Goal: Information Seeking & Learning: Learn about a topic

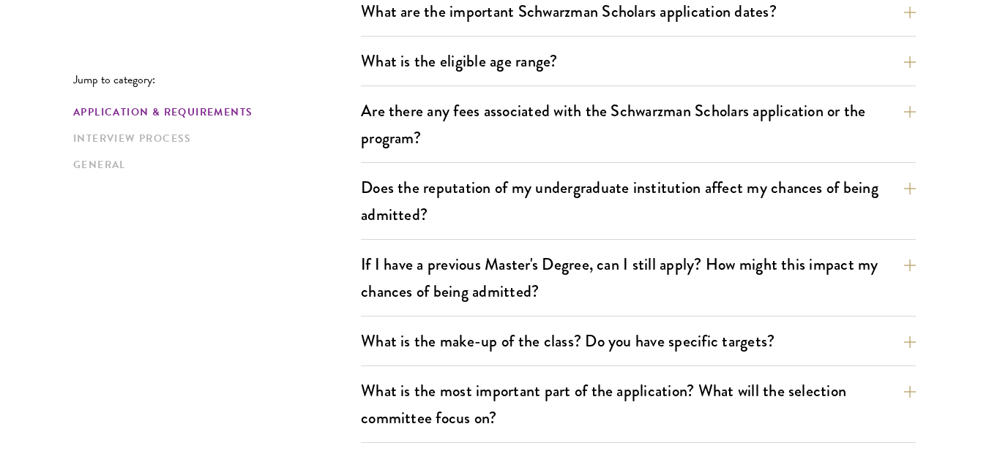
scroll to position [498, 0]
click at [545, 113] on button "Are there any fees associated with the Schwarzman Scholars application or the p…" at bounding box center [649, 124] width 555 height 60
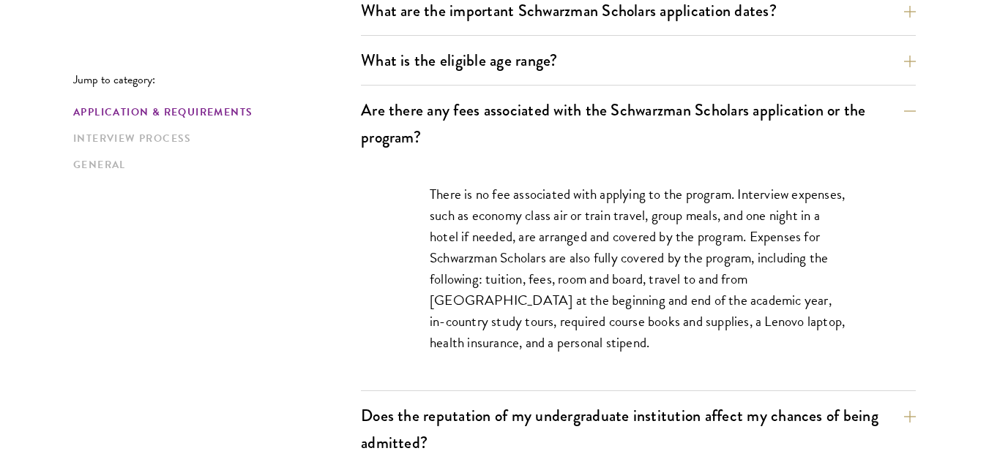
click at [507, 221] on p "There is no fee associated with applying to the program. Interview expenses, su…" at bounding box center [638, 269] width 417 height 170
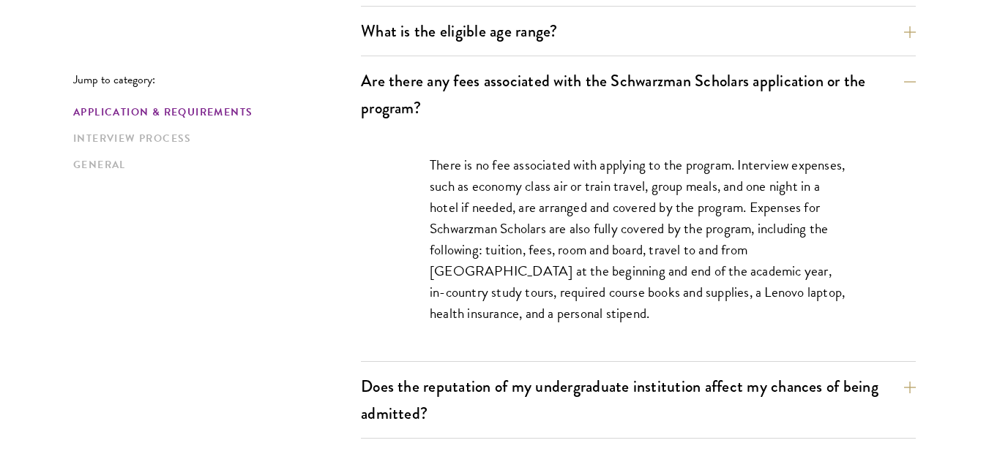
scroll to position [556, 0]
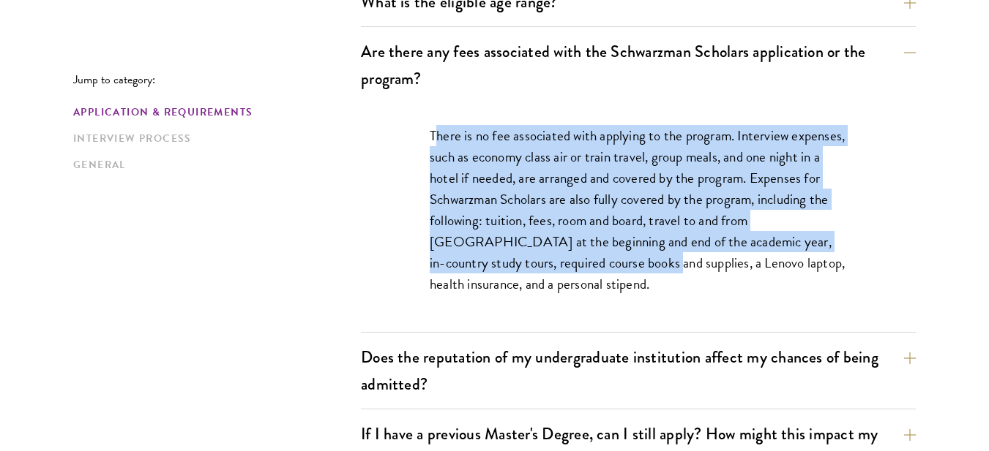
drag, startPoint x: 433, startPoint y: 134, endPoint x: 561, endPoint y: 265, distance: 183.2
click at [561, 265] on p "There is no fee associated with applying to the program. Interview expenses, su…" at bounding box center [638, 210] width 417 height 170
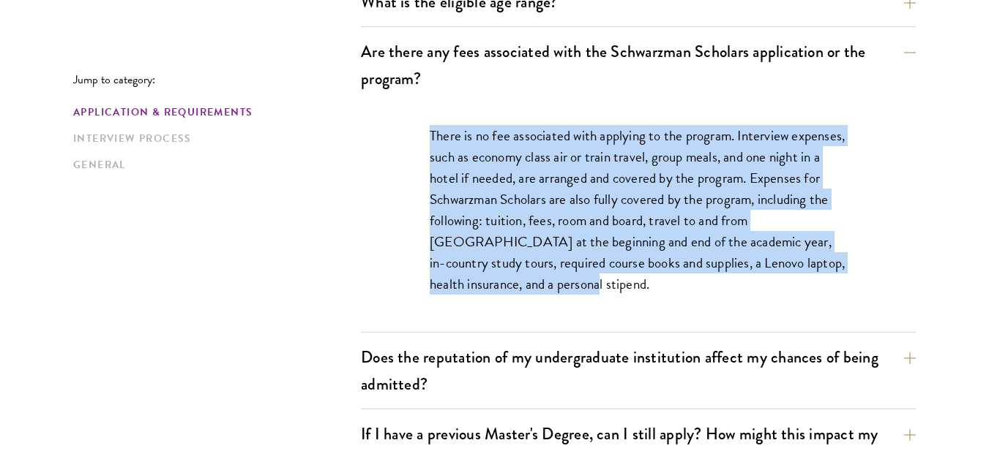
drag, startPoint x: 431, startPoint y: 136, endPoint x: 553, endPoint y: 284, distance: 191.8
click at [553, 284] on p "There is no fee associated with applying to the program. Interview expenses, su…" at bounding box center [638, 210] width 417 height 170
copy p "There is no fee associated with applying to the program. Interview expenses, su…"
click at [383, 400] on button "Does the reputation of my undergraduate institution affect my chances of being …" at bounding box center [649, 371] width 555 height 60
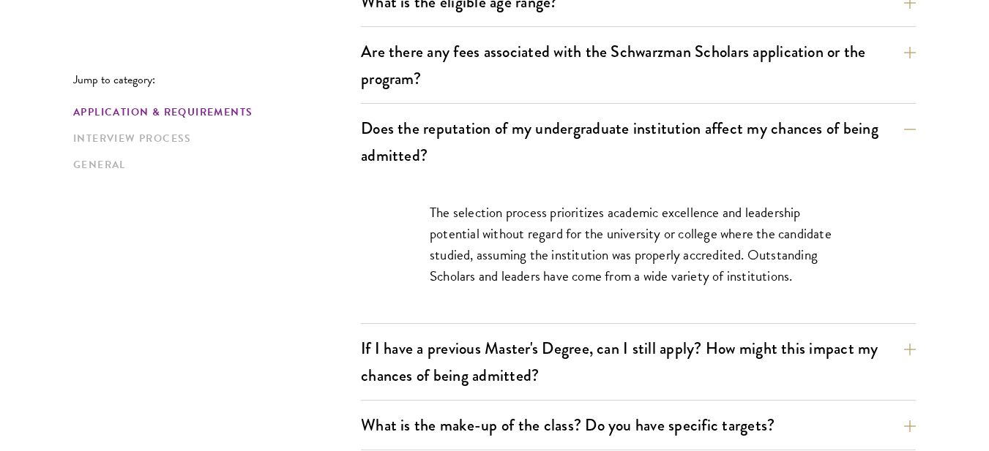
click at [468, 226] on p "The selection process prioritizes academic excellence and leadership potential …" at bounding box center [638, 244] width 417 height 85
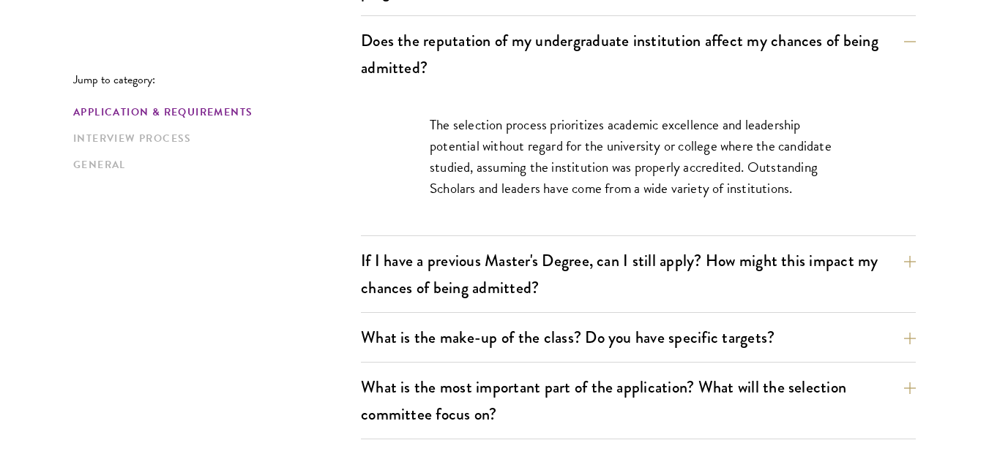
scroll to position [673, 0]
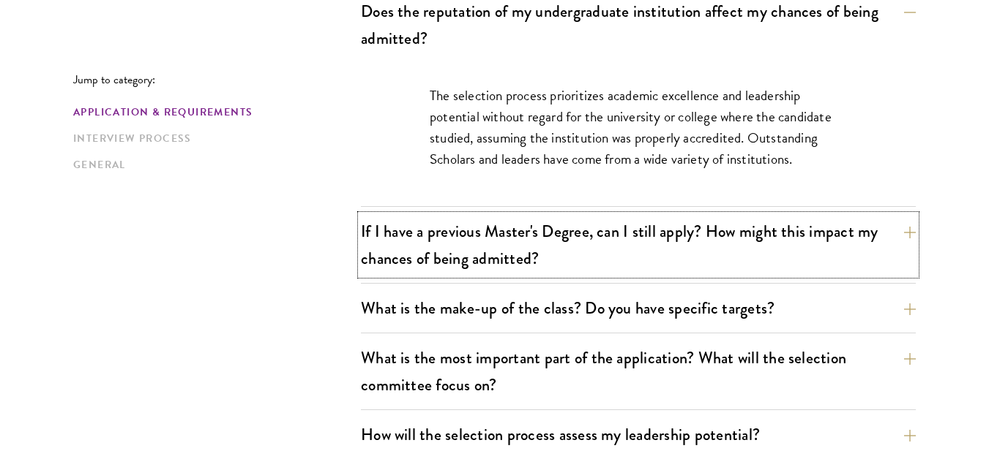
click at [468, 226] on button "If I have a previous Master's Degree, can I still apply? How might this impact …" at bounding box center [638, 245] width 555 height 60
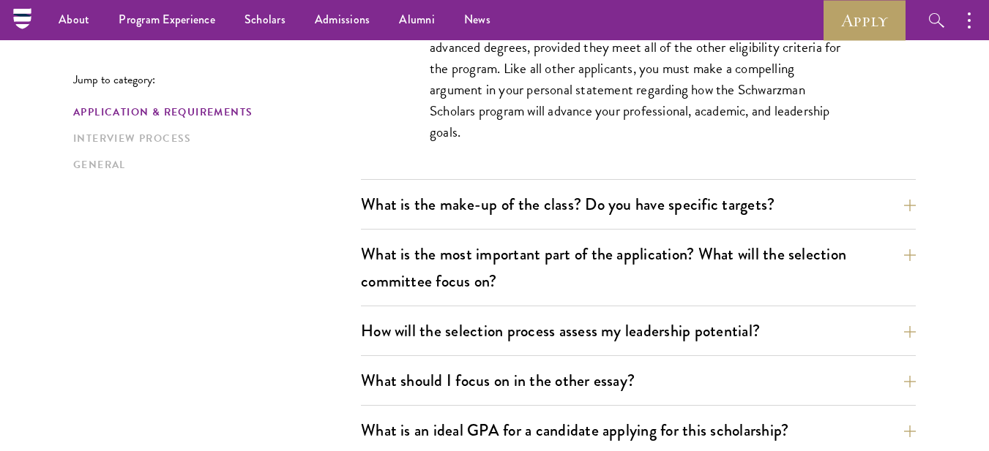
scroll to position [790, 0]
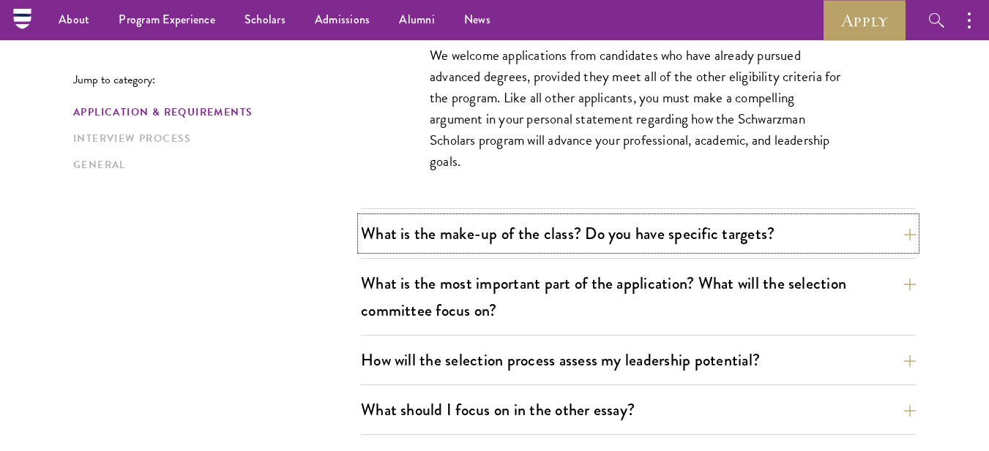
click at [468, 226] on button "What is the make-up of the class? Do you have specific targets?" at bounding box center [638, 233] width 555 height 33
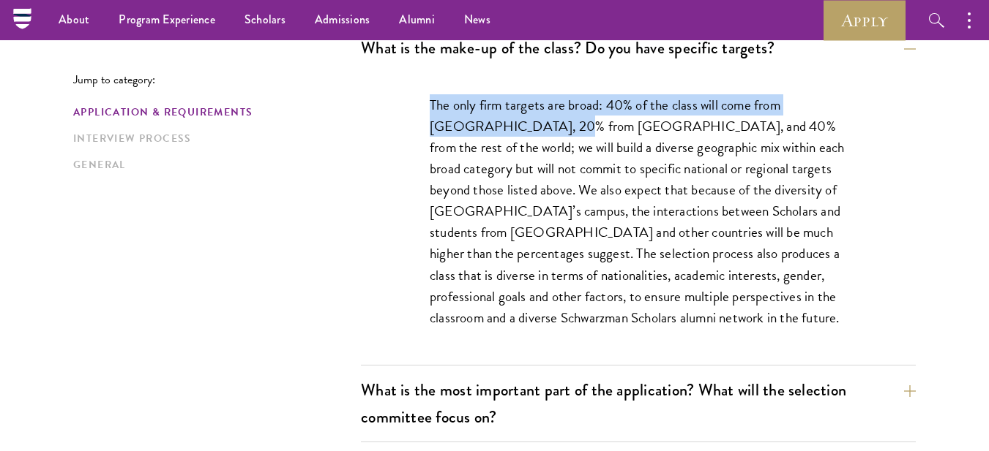
drag, startPoint x: 429, startPoint y: 100, endPoint x: 529, endPoint y: 134, distance: 105.7
click at [529, 134] on div "The only firm targets are broad: 40% of the class will come from [GEOGRAPHIC_DA…" at bounding box center [638, 218] width 505 height 293
click at [529, 134] on p "The only firm targets are broad: 40% of the class will come from [GEOGRAPHIC_DA…" at bounding box center [638, 211] width 417 height 234
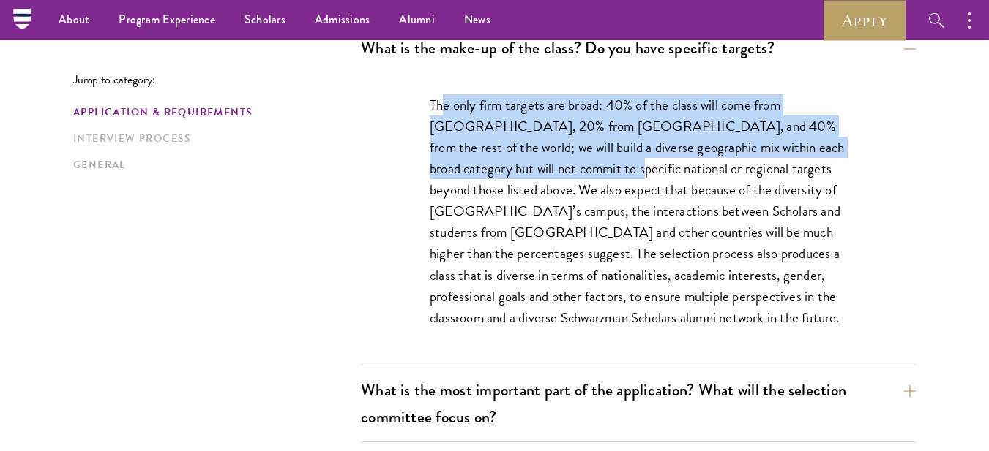
drag, startPoint x: 441, startPoint y: 106, endPoint x: 555, endPoint y: 173, distance: 132.1
click at [555, 173] on p "The only firm targets are broad: 40% of the class will come from [GEOGRAPHIC_DA…" at bounding box center [638, 211] width 417 height 234
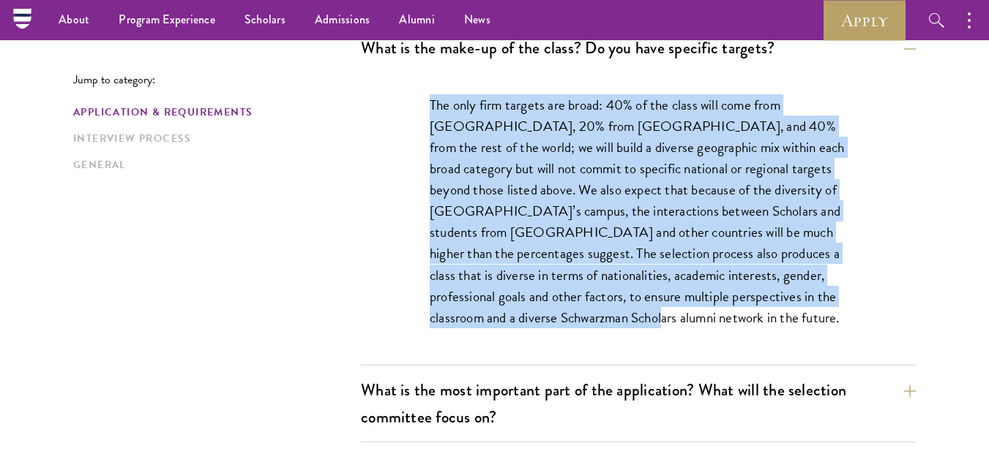
drag, startPoint x: 421, startPoint y: 98, endPoint x: 612, endPoint y: 323, distance: 294.8
click at [612, 323] on div "The only firm targets are broad: 40% of the class will come from [GEOGRAPHIC_DA…" at bounding box center [638, 218] width 505 height 293
copy p "The only firm targets are broad: 40% of the class will come from [GEOGRAPHIC_DA…"
click at [612, 323] on p "The only firm targets are broad: 40% of the class will come from [GEOGRAPHIC_DA…" at bounding box center [638, 211] width 417 height 234
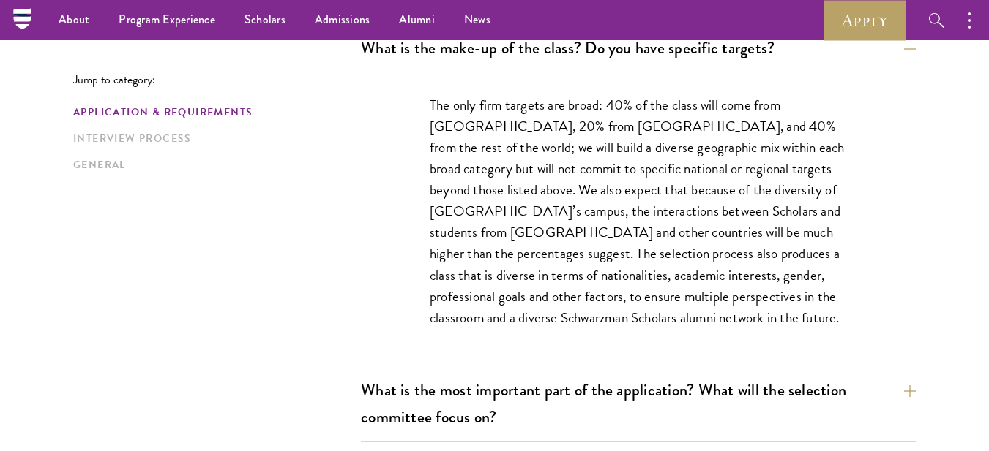
click at [601, 306] on p "The only firm targets are broad: 40% of the class will come from [GEOGRAPHIC_DA…" at bounding box center [638, 211] width 417 height 234
click at [599, 266] on p "The only firm targets are broad: 40% of the class will come from [GEOGRAPHIC_DA…" at bounding box center [638, 211] width 417 height 234
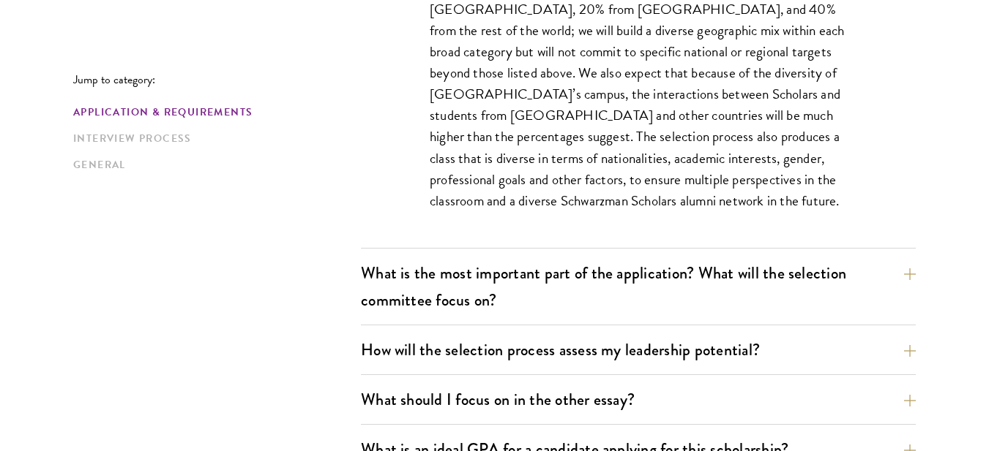
scroll to position [937, 0]
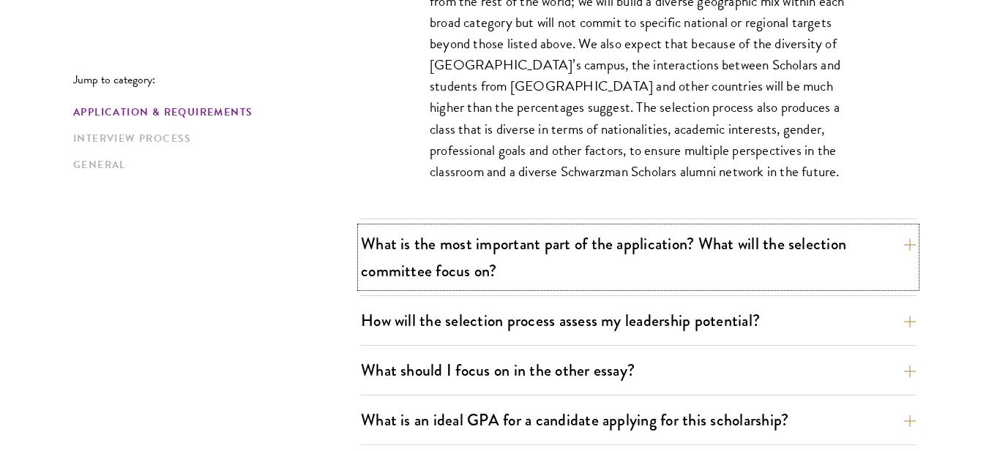
click at [599, 266] on button "What is the most important part of the application? What will the selection com…" at bounding box center [638, 258] width 555 height 60
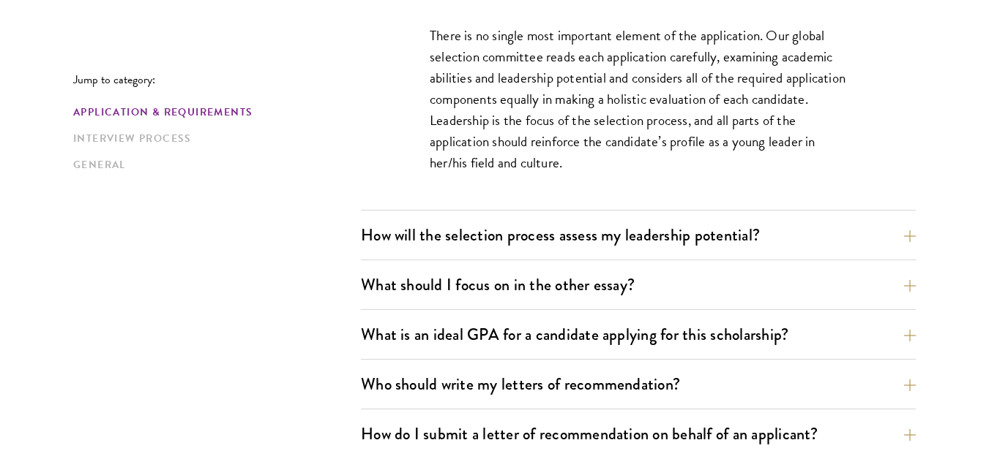
click at [664, 216] on div "What are the important Schwarzman Scholars application dates? Applicants who ho…" at bounding box center [638, 262] width 555 height 1415
click at [655, 236] on button "How will the selection process assess my leadership potential?" at bounding box center [649, 235] width 555 height 33
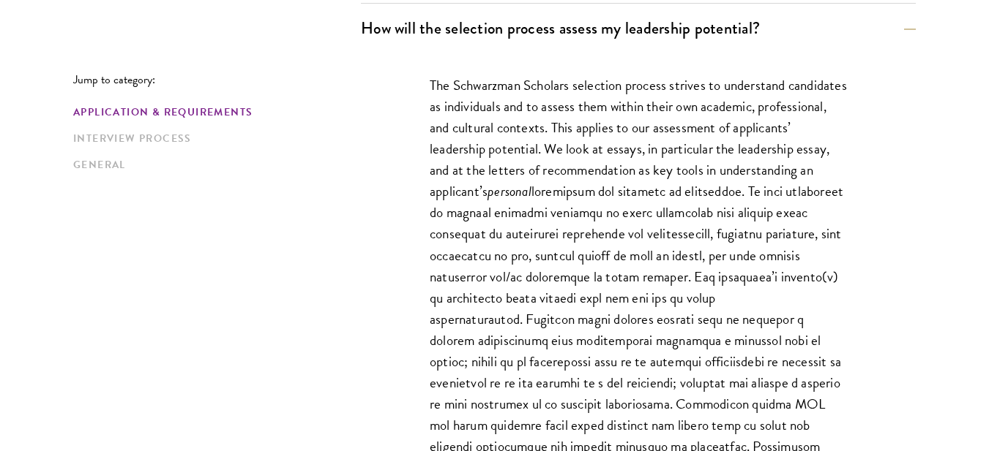
click at [572, 149] on p "The Schwarzman Scholars selection process strives to understand candidates as i…" at bounding box center [638, 309] width 417 height 468
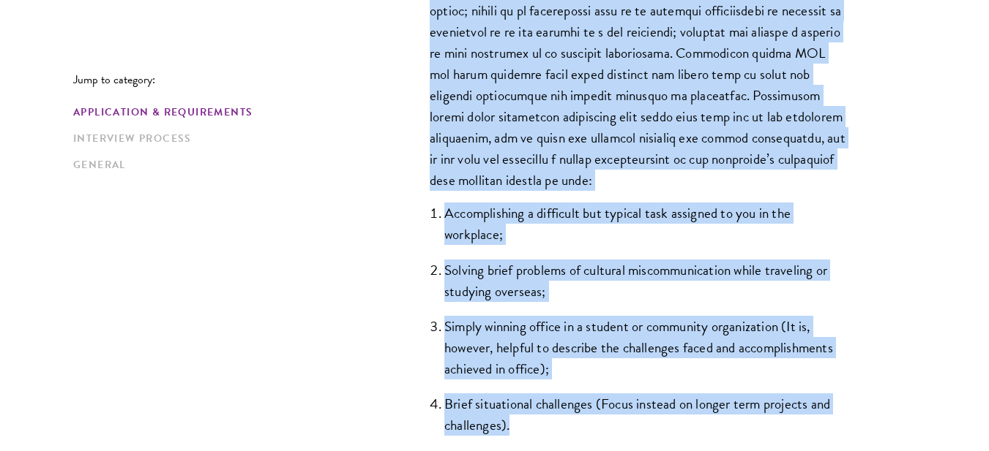
scroll to position [1317, 0]
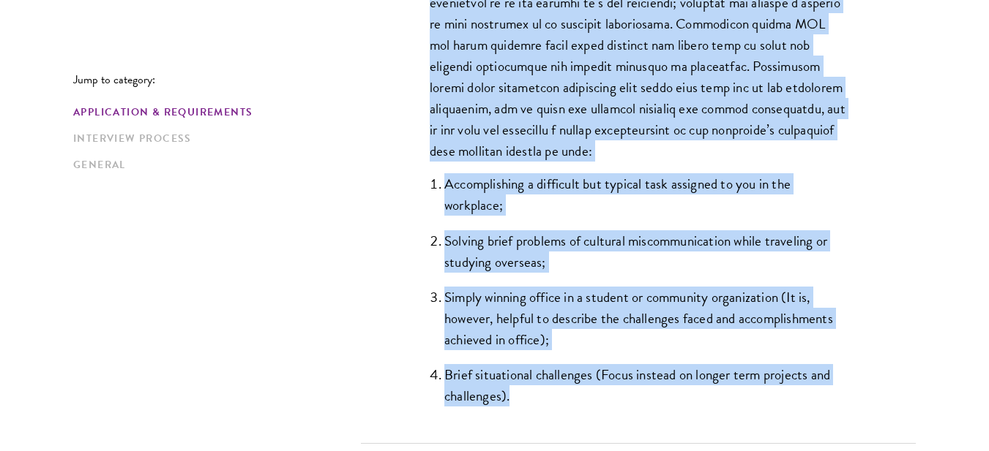
drag, startPoint x: 340, startPoint y: 189, endPoint x: 846, endPoint y: 431, distance: 560.6
copy div "How will the selection process assess my leadership potential? The Schwarzman S…"
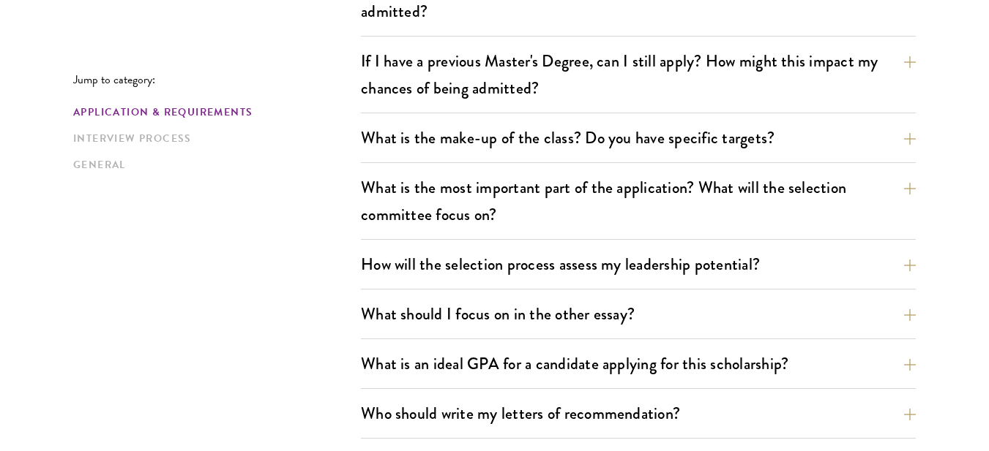
scroll to position [702, 0]
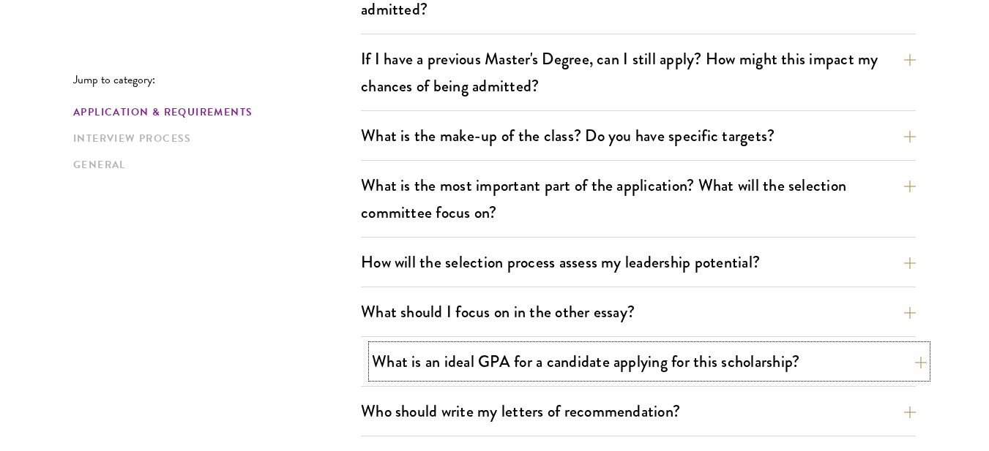
click at [610, 359] on button "What is an ideal GPA for a candidate applying for this scholarship?" at bounding box center [649, 361] width 555 height 33
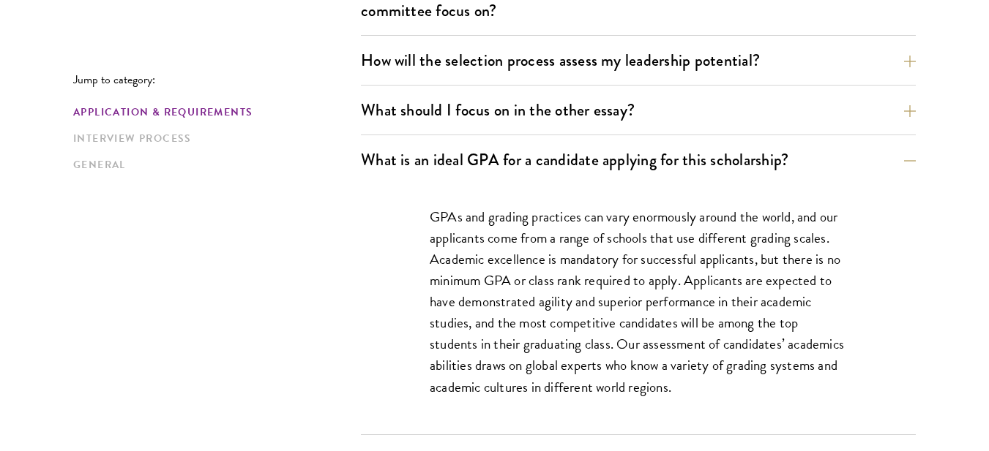
scroll to position [907, 0]
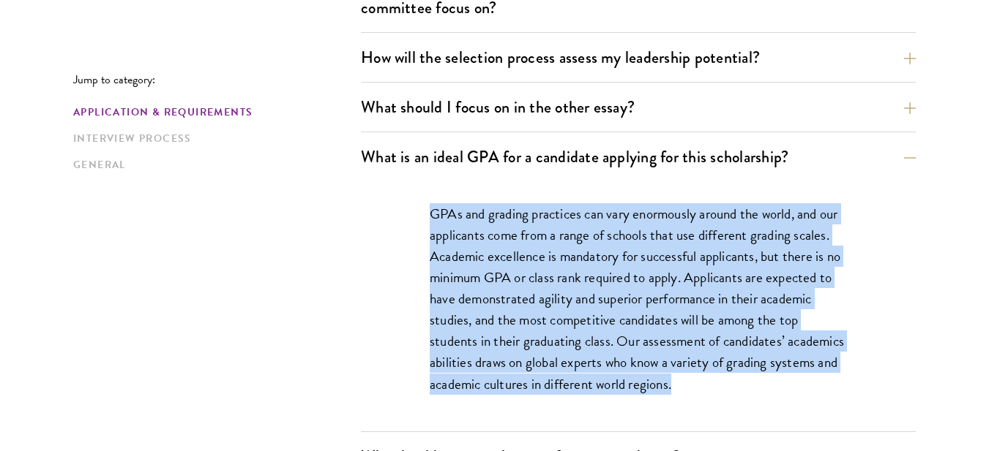
drag, startPoint x: 416, startPoint y: 207, endPoint x: 713, endPoint y: 405, distance: 356.2
click at [713, 405] on div "GPAs and grading practices can vary enormously around the world, and our applic…" at bounding box center [638, 306] width 505 height 250
copy p "GPAs and grading practices can vary enormously around the world, and our applic…"
click at [468, 244] on p "GPAs and grading practices can vary enormously around the world, and our applic…" at bounding box center [638, 299] width 417 height 192
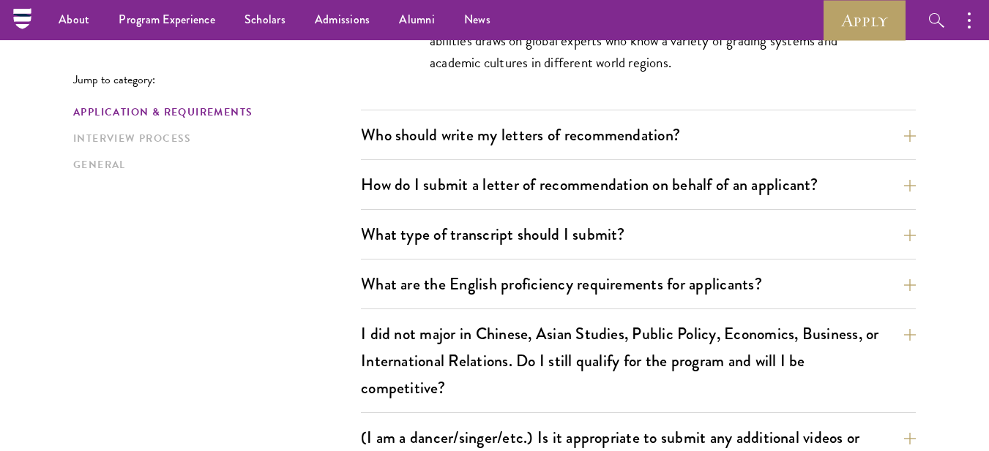
scroll to position [1200, 0]
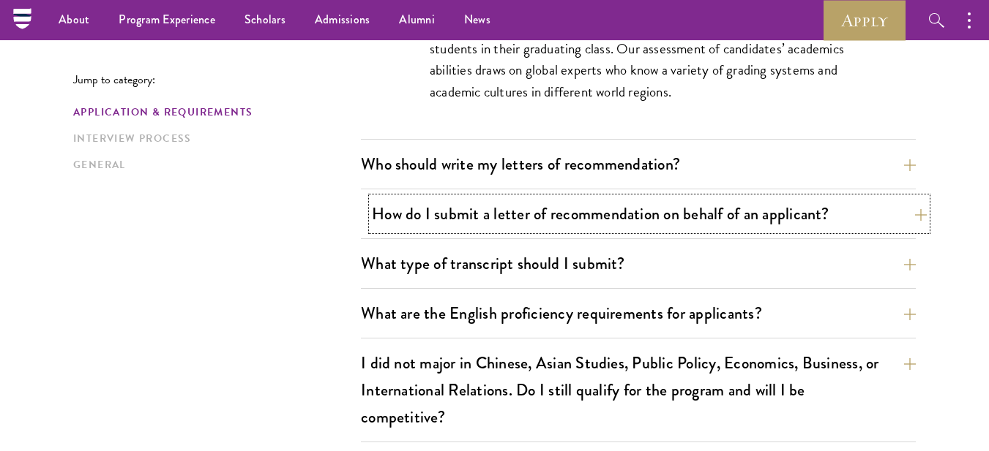
click at [582, 201] on button "How do I submit a letter of recommendation on behalf of an applicant?" at bounding box center [649, 214] width 555 height 33
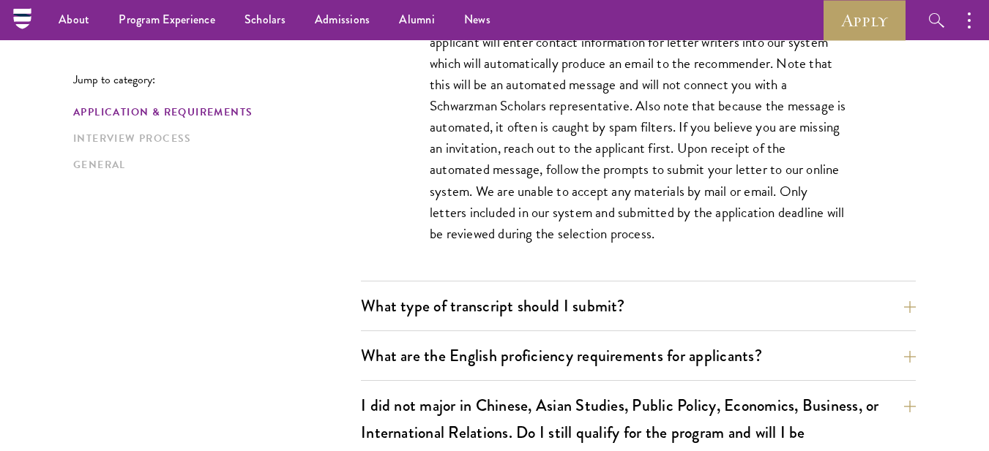
click at [585, 206] on p "All recommendations must be submitted through our online system. An applicant w…" at bounding box center [638, 127] width 417 height 234
click at [518, 309] on button "What type of transcript should I submit?" at bounding box center [649, 306] width 555 height 33
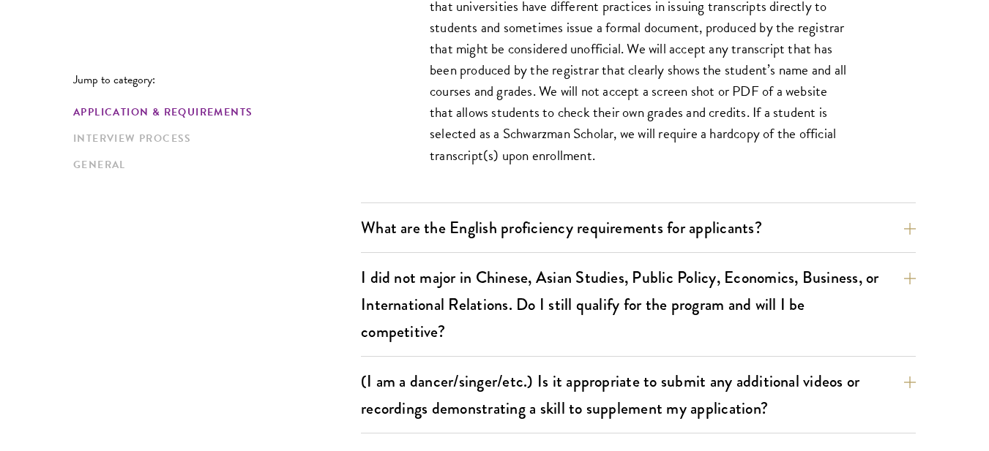
scroll to position [1288, 0]
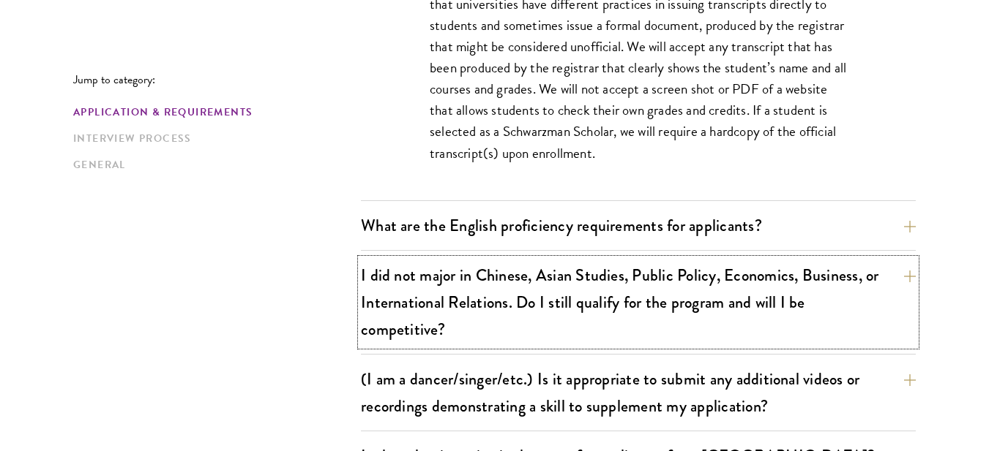
click at [518, 309] on button "I did not major in Chinese, Asian Studies, Public Policy, Economics, Business, …" at bounding box center [638, 302] width 555 height 87
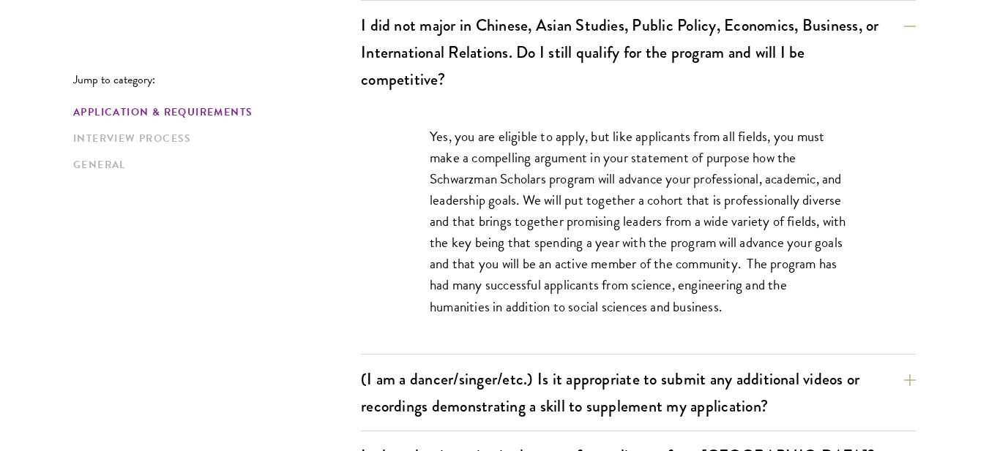
click at [454, 206] on p "Yes, you are eligible to apply, but like applicants from all fields, you must m…" at bounding box center [638, 222] width 417 height 192
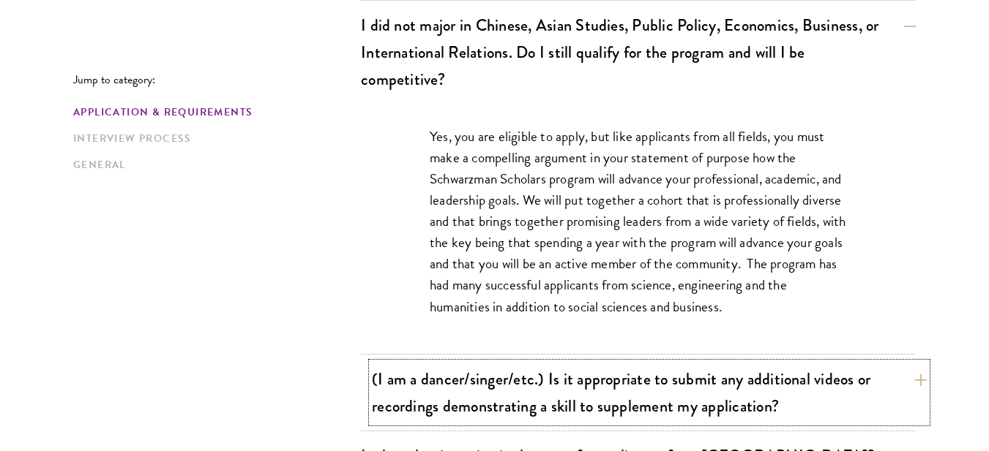
click at [506, 375] on button "(I am a dancer/singer/etc.) Is it appropriate to submit any additional videos o…" at bounding box center [649, 393] width 555 height 60
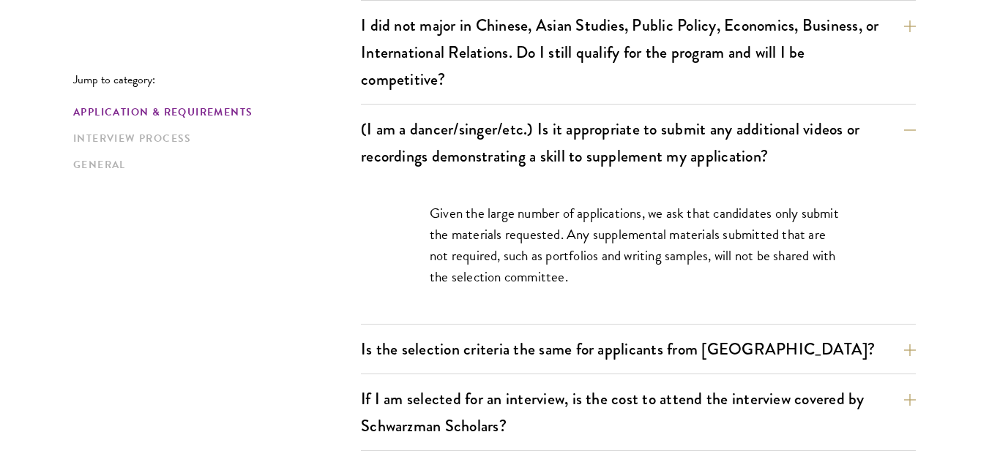
click at [593, 230] on p "Given the large number of applications, we ask that candidates only submit the …" at bounding box center [638, 245] width 417 height 85
click at [607, 243] on p "Given the large number of applications, we ask that candidates only submit the …" at bounding box center [638, 245] width 417 height 85
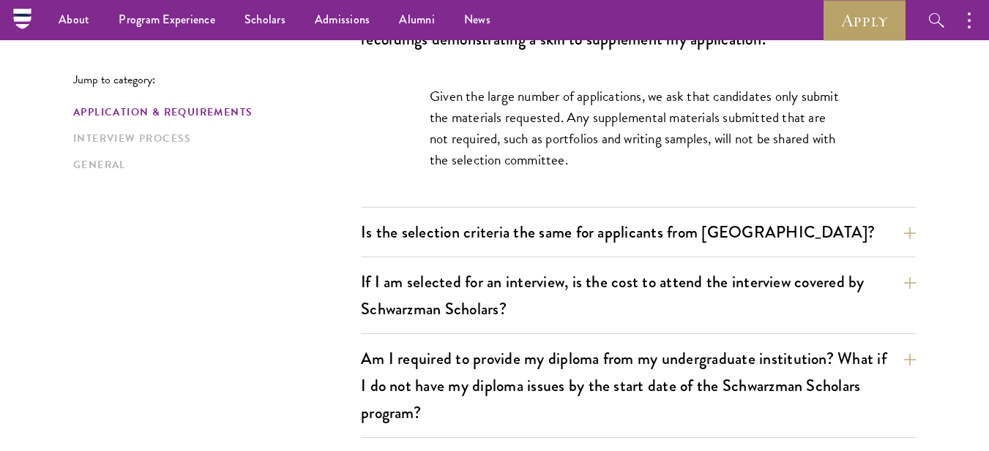
scroll to position [1376, 0]
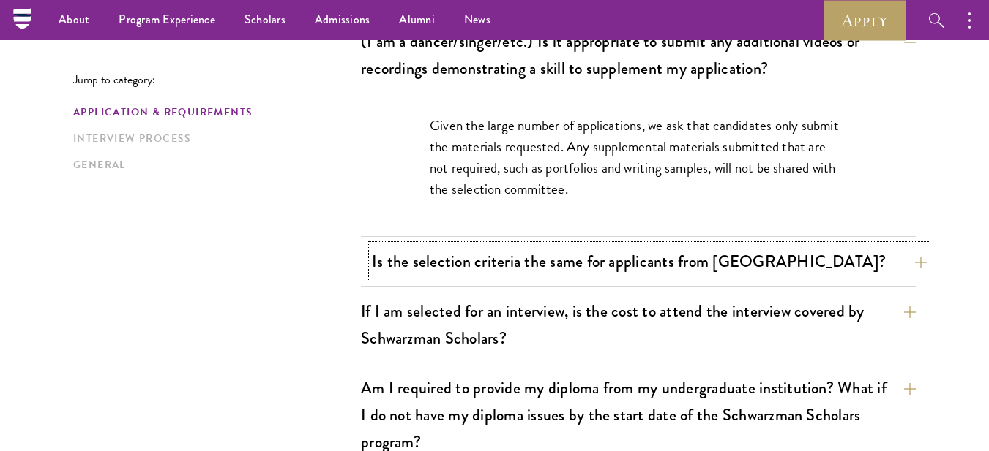
click at [603, 252] on button "Is the selection criteria the same for applicants from [GEOGRAPHIC_DATA]?" at bounding box center [649, 261] width 555 height 33
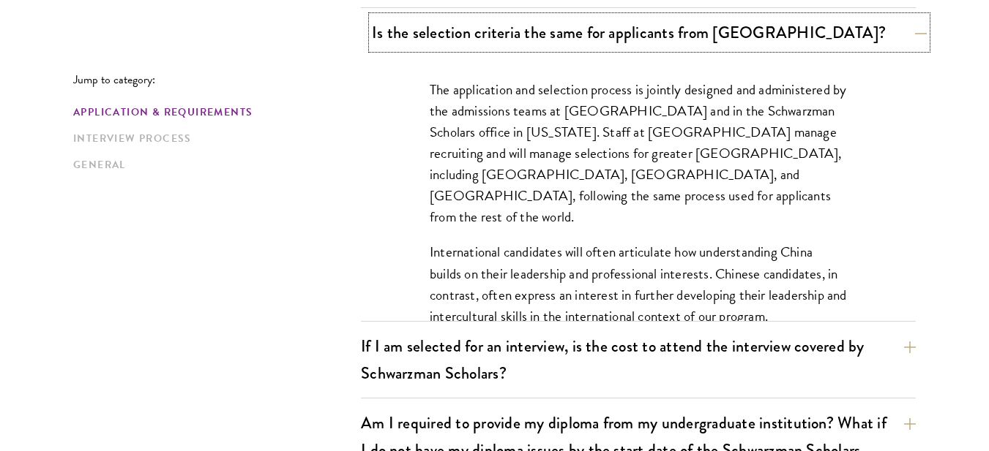
scroll to position [1463, 0]
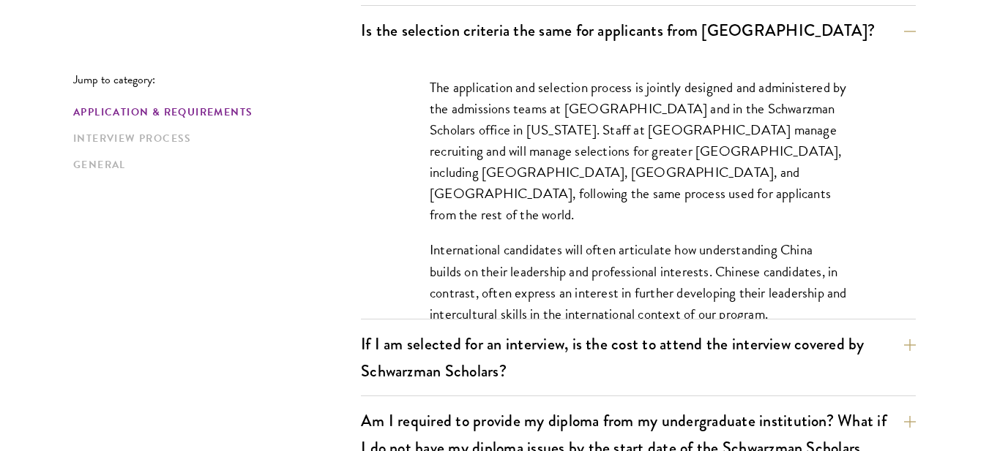
click at [685, 239] on p "International candidates will often articulate how understanding China builds o…" at bounding box center [638, 281] width 417 height 85
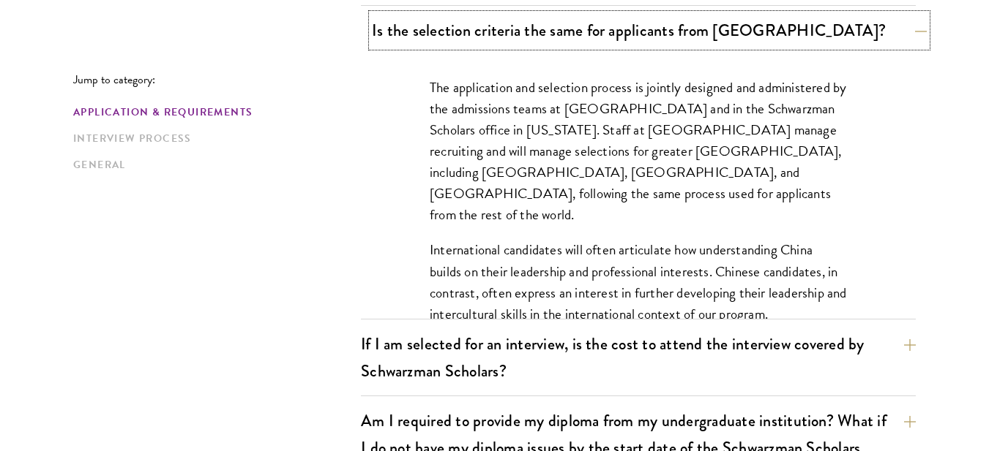
click at [751, 37] on button "Is the selection criteria the same for applicants from [GEOGRAPHIC_DATA]?" at bounding box center [649, 30] width 555 height 33
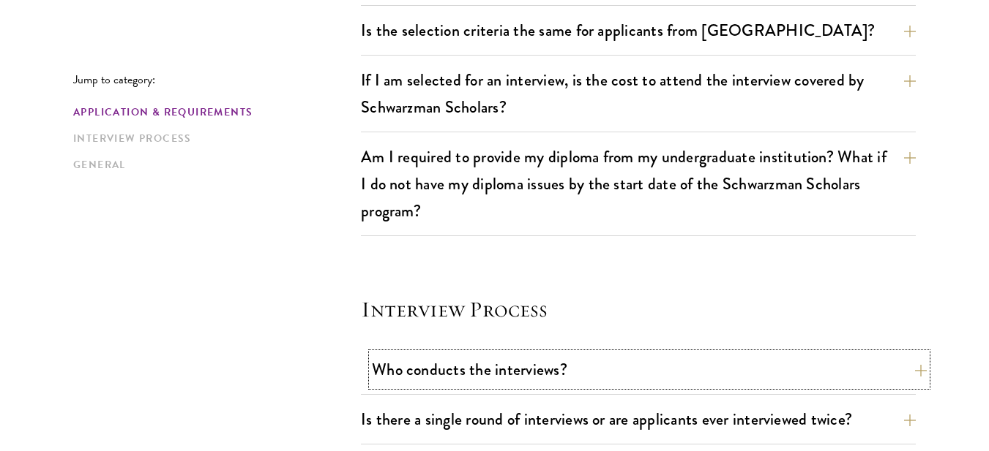
click at [697, 356] on button "Who conducts the interviews?" at bounding box center [649, 369] width 555 height 33
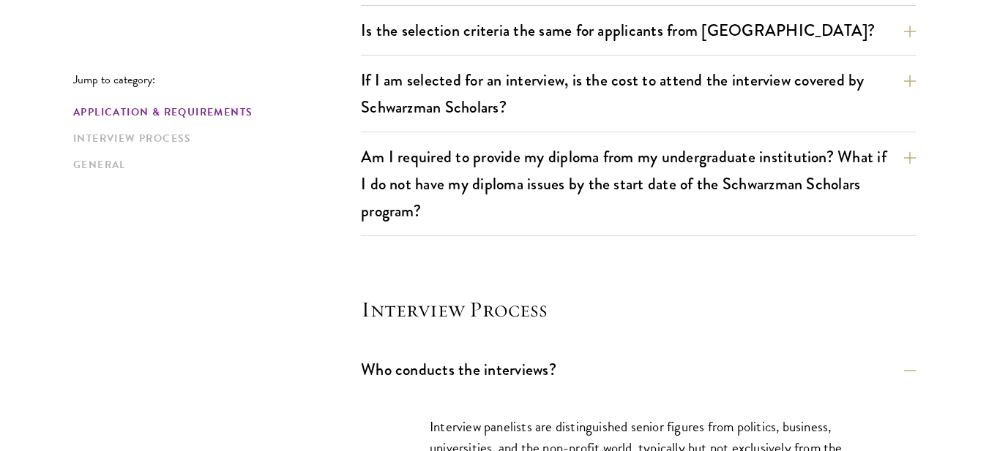
click at [673, 313] on h4 "Interview Process" at bounding box center [638, 309] width 555 height 29
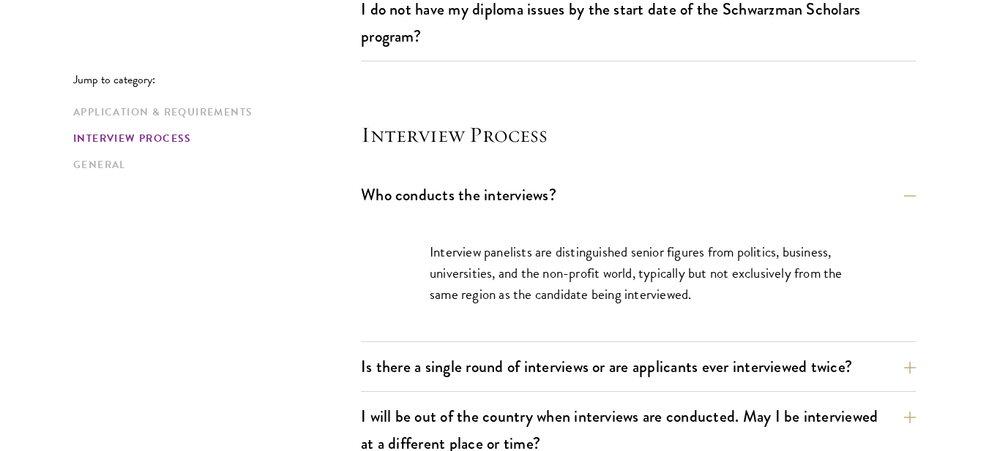
scroll to position [1639, 0]
click at [642, 380] on button "Is there a single round of interviews or are applicants ever interviewed twice?" at bounding box center [649, 366] width 555 height 33
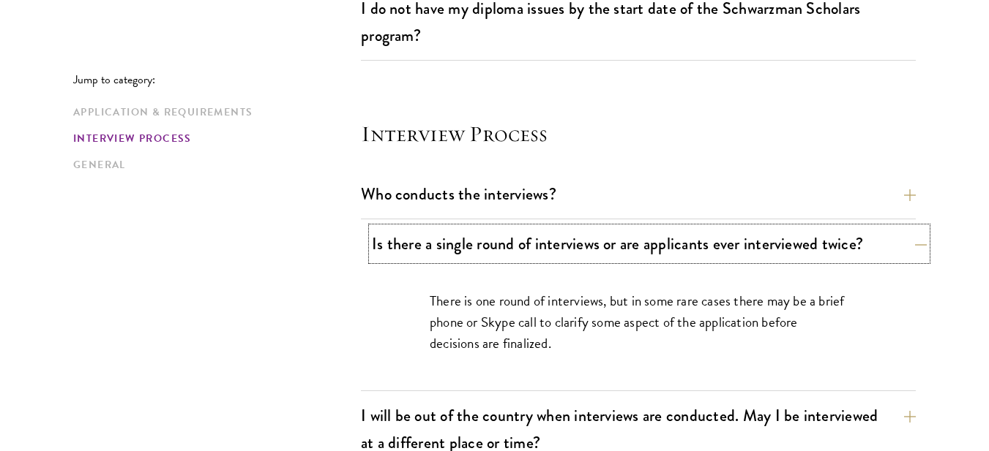
click at [567, 257] on button "Is there a single round of interviews or are applicants ever interviewed twice?" at bounding box center [649, 244] width 555 height 33
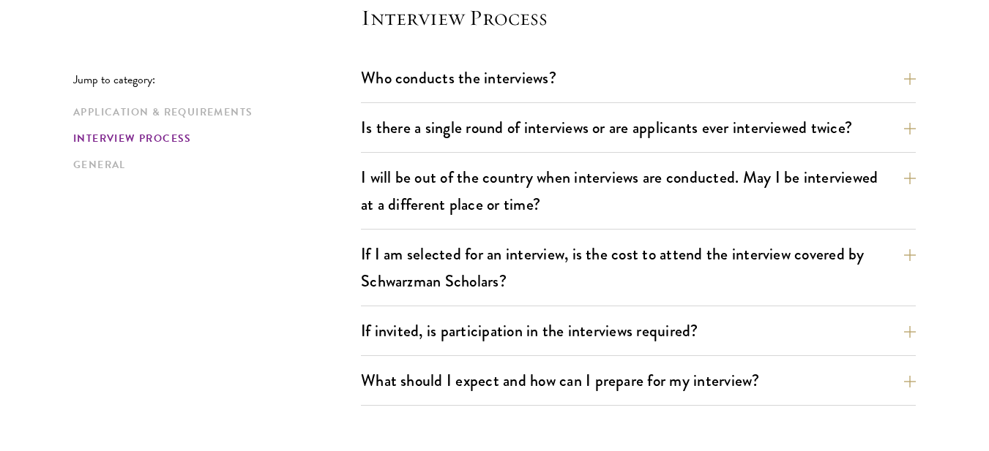
scroll to position [1756, 0]
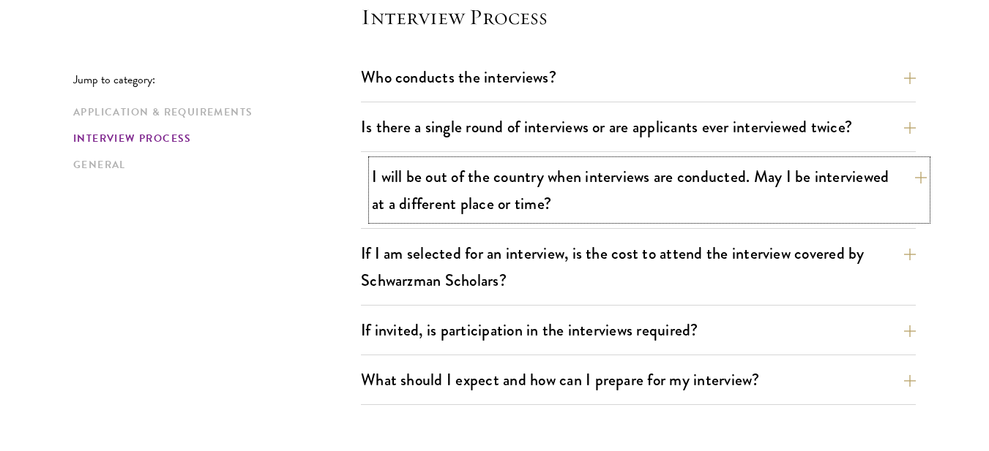
click at [578, 192] on button "I will be out of the country when interviews are conducted. May I be interviewe…" at bounding box center [649, 190] width 555 height 60
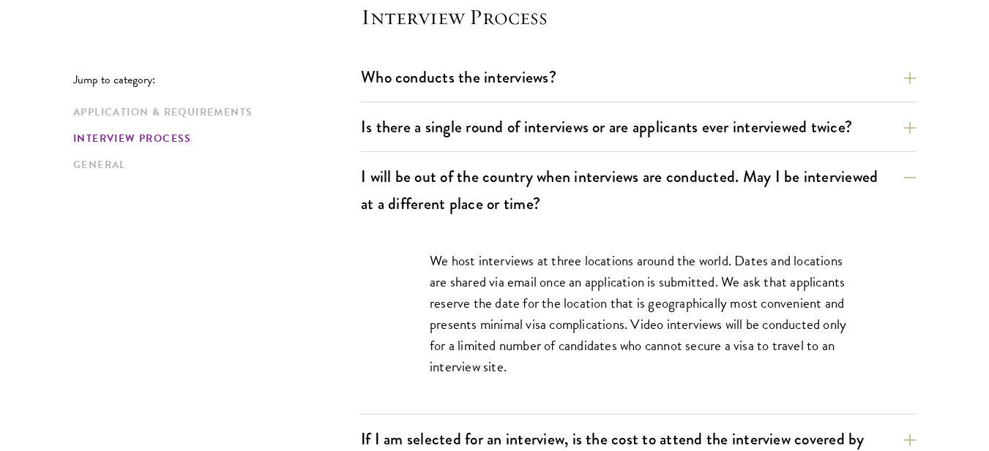
click at [474, 257] on p "We host interviews at three locations around the world. Dates and locations are…" at bounding box center [638, 313] width 417 height 127
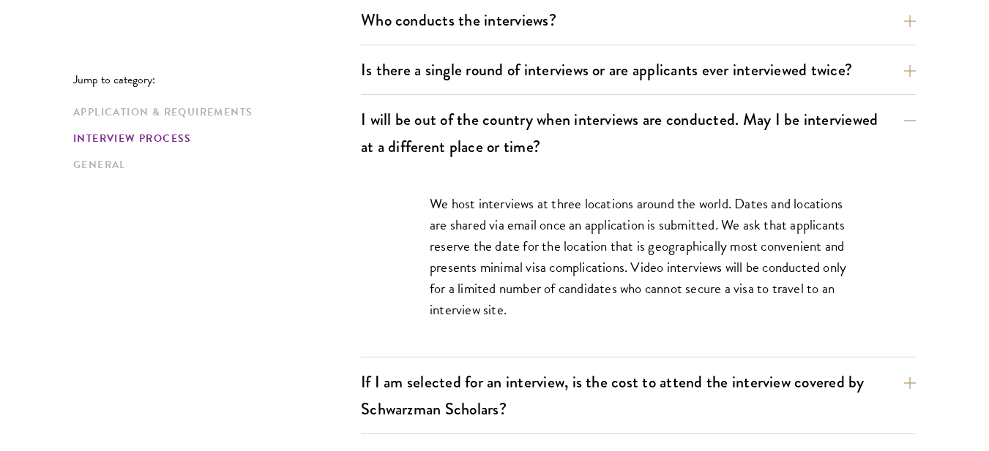
scroll to position [1815, 0]
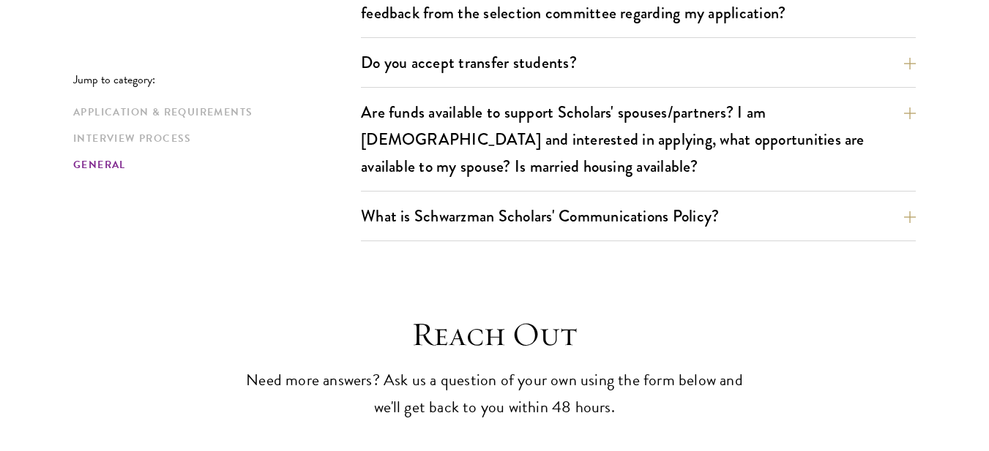
scroll to position [2722, 0]
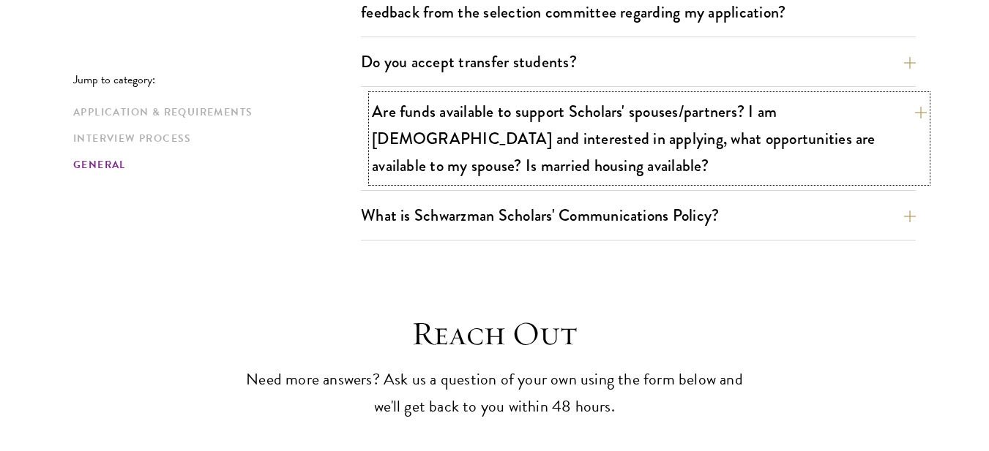
click at [395, 98] on button "Are funds available to support Scholars' spouses/partners? I am [DEMOGRAPHIC_DA…" at bounding box center [649, 138] width 555 height 87
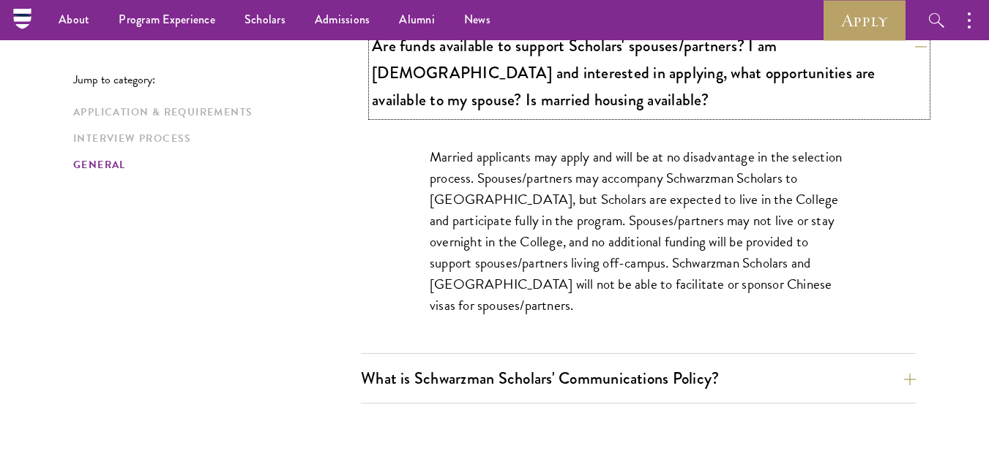
scroll to position [2536, 0]
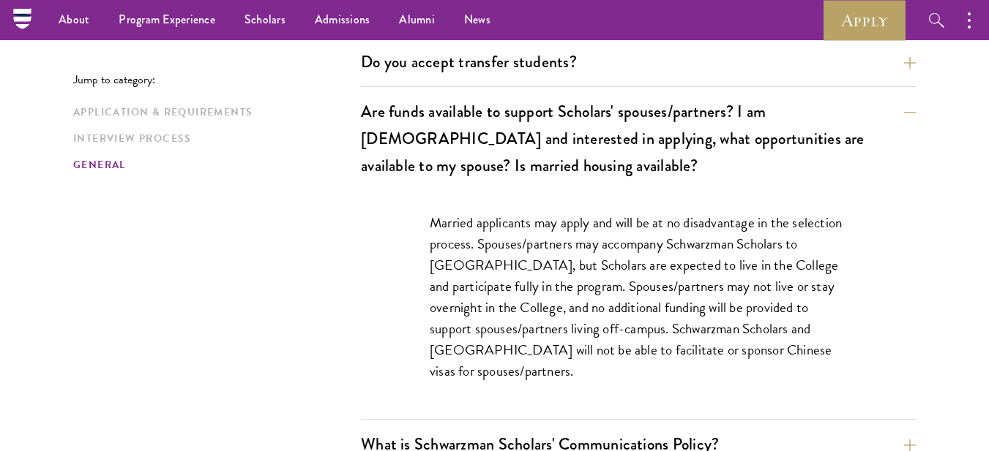
click at [553, 253] on p "Married applicants may apply and will be at no disadvantage in the selection pr…" at bounding box center [638, 297] width 417 height 170
